Goal: Check status: Check status

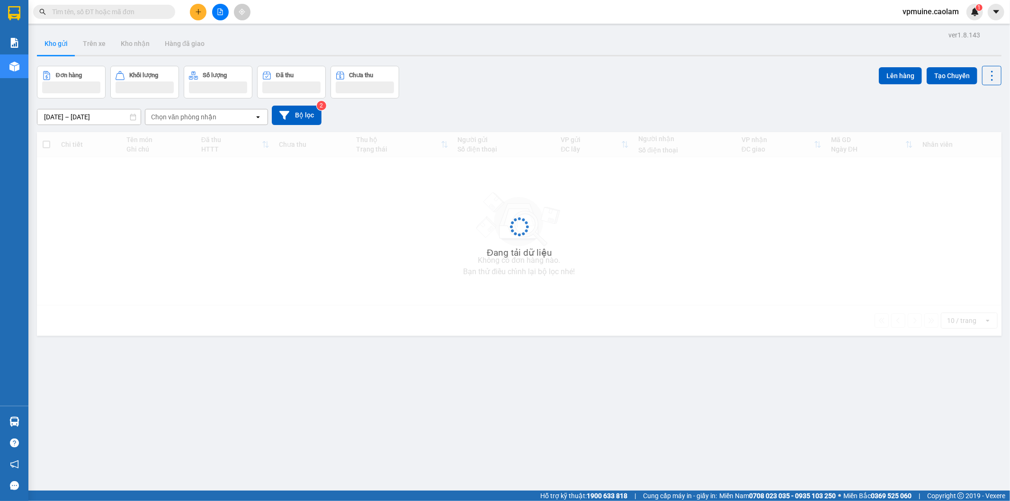
click at [116, 12] on input "text" at bounding box center [108, 12] width 112 height 10
paste input "0786058578"
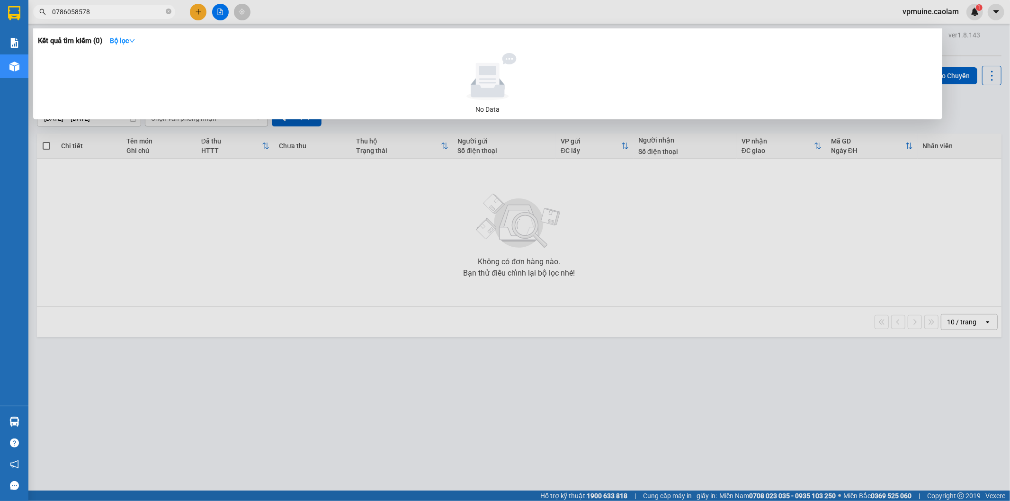
type input "0786058578"
click at [234, 211] on div at bounding box center [505, 250] width 1010 height 501
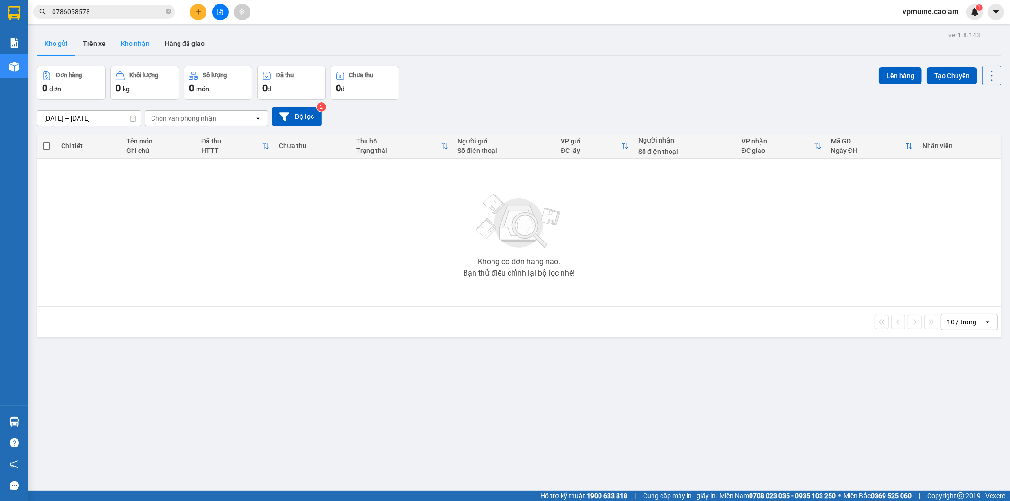
click at [136, 47] on button "Kho nhận" at bounding box center [135, 43] width 44 height 23
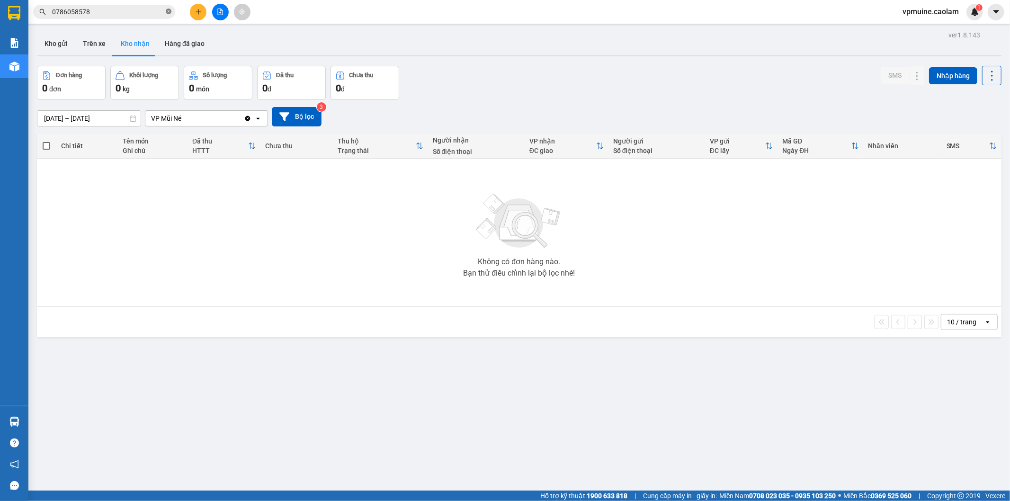
click at [169, 11] on icon "close-circle" at bounding box center [169, 12] width 6 height 6
click at [102, 50] on button "Trên xe" at bounding box center [94, 43] width 38 height 23
